Goal: Find specific page/section: Find specific page/section

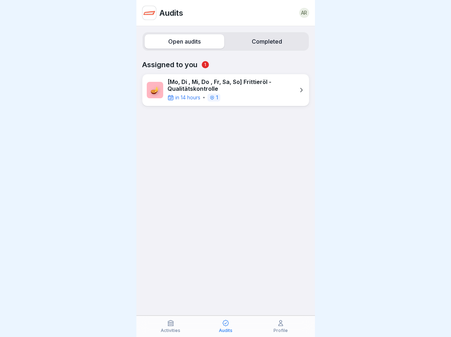
click at [183, 41] on label "Open audits" at bounding box center [185, 41] width 80 height 14
click at [262, 41] on label "Completed" at bounding box center [267, 41] width 80 height 14
click at [171, 326] on icon at bounding box center [170, 322] width 7 height 7
click at [226, 326] on icon at bounding box center [225, 322] width 7 height 7
click at [281, 326] on icon at bounding box center [280, 322] width 7 height 7
